Goal: Information Seeking & Learning: Learn about a topic

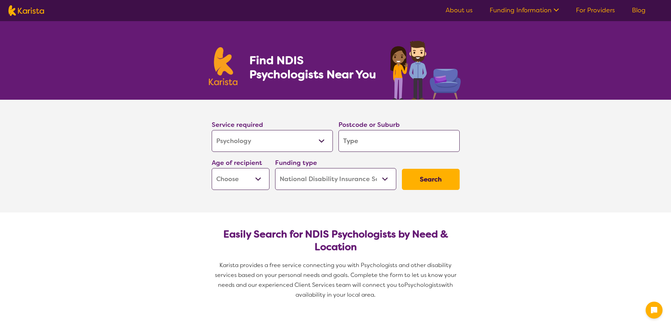
select select "Psychology"
select select "NDIS"
select select "Psychology"
select select "NDIS"
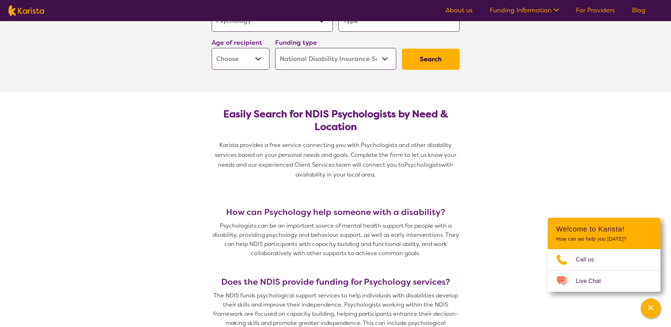
scroll to position [169, 0]
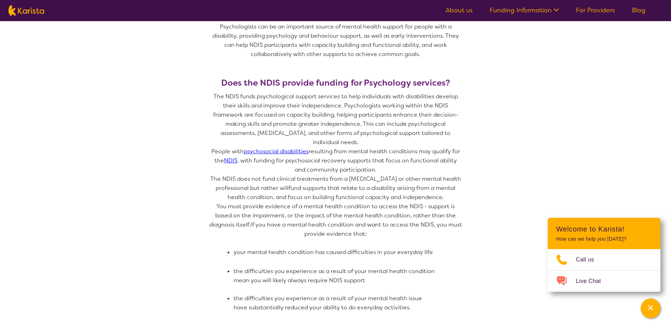
scroll to position [338, 0]
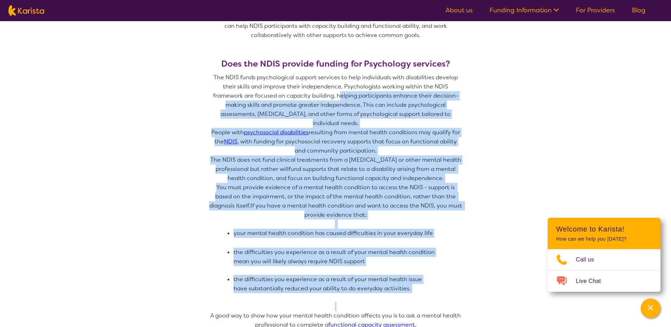
drag, startPoint x: 307, startPoint y: 97, endPoint x: 431, endPoint y: 293, distance: 232.6
click at [431, 293] on span "The NDIS funds psychological support services to help individuals with disabili…" at bounding box center [336, 201] width 254 height 256
click at [147, 132] on section "How can Psychology help someone with a disability? Psychologists can be an impo…" at bounding box center [335, 186] width 671 height 428
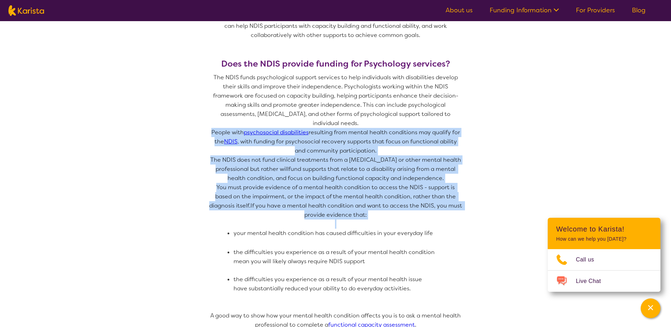
drag, startPoint x: 210, startPoint y: 122, endPoint x: 458, endPoint y: 220, distance: 266.5
click at [458, 220] on span "The NDIS funds psychological support services to help individuals with disabili…" at bounding box center [336, 201] width 254 height 256
click at [173, 162] on section "How can Psychology help someone with a disability? Psychologists can be an impo…" at bounding box center [335, 186] width 671 height 428
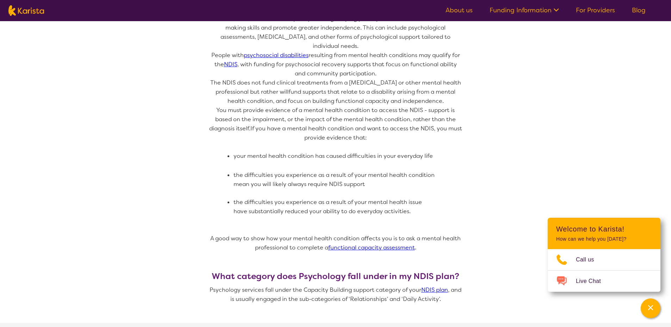
scroll to position [423, 0]
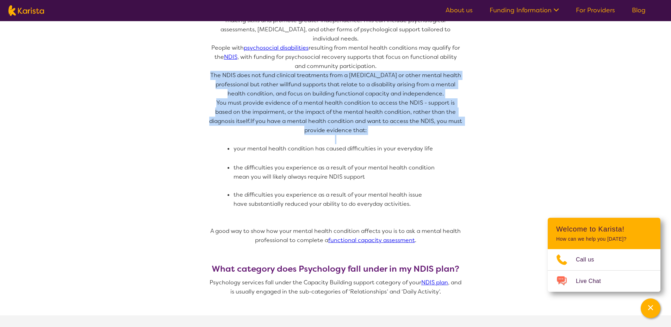
drag, startPoint x: 218, startPoint y: 65, endPoint x: 443, endPoint y: 198, distance: 261.3
click at [443, 198] on span "The NDIS funds psychological support services to help individuals with disabili…" at bounding box center [336, 116] width 254 height 256
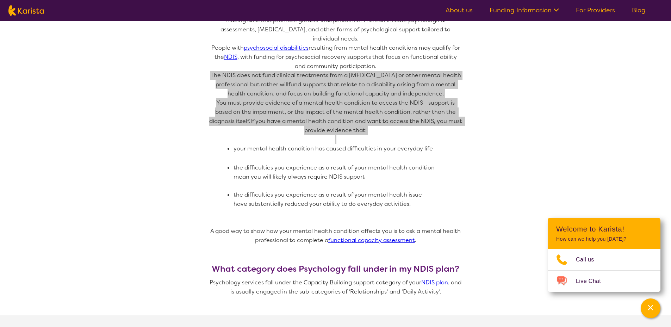
scroll to position [465, 0]
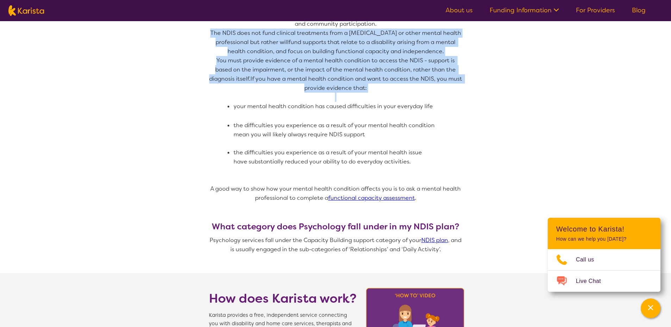
click at [178, 192] on section "How can Psychology help someone with a disability? Psychologists can be an impo…" at bounding box center [335, 59] width 671 height 428
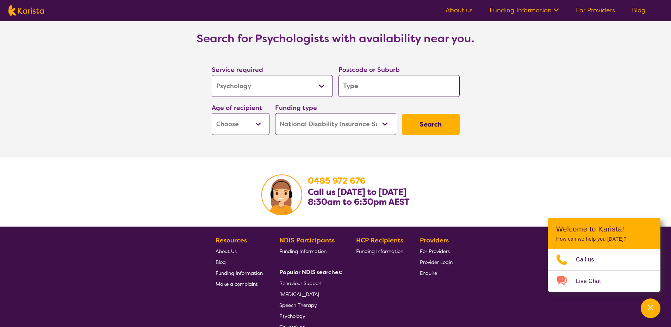
scroll to position [1014, 0]
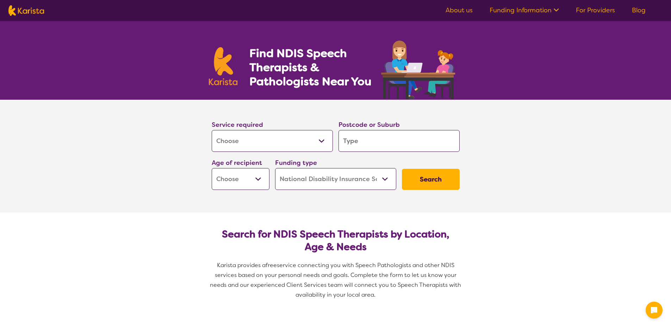
select select "[MEDICAL_DATA]"
select select "NDIS"
select select "[MEDICAL_DATA]"
select select "NDIS"
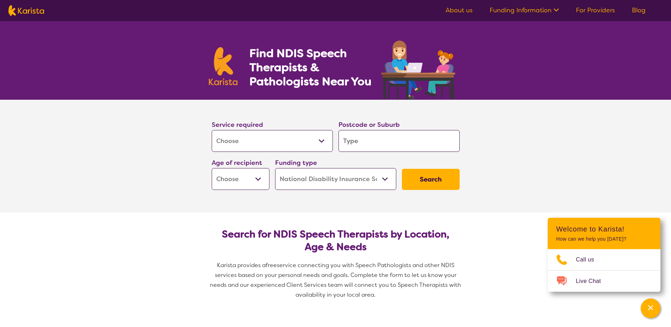
drag, startPoint x: 22, startPoint y: 189, endPoint x: 25, endPoint y: 46, distance: 143.4
click at [24, 189] on section "Service required Allied Health Assistant Assessment ([MEDICAL_DATA] or [MEDICAL…" at bounding box center [335, 156] width 671 height 113
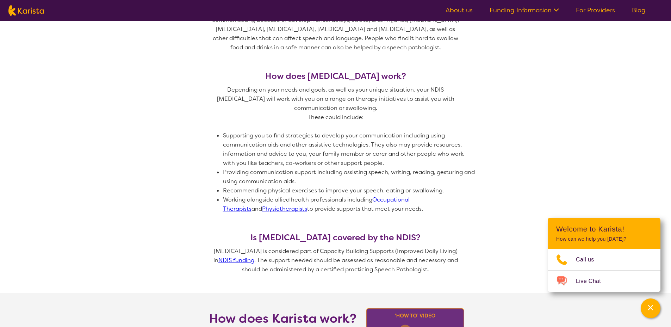
scroll to position [338, 0]
